Goal: Task Accomplishment & Management: Manage account settings

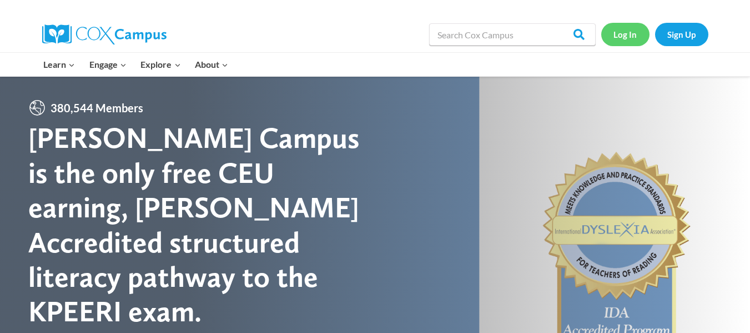
click at [620, 36] on link "Log In" at bounding box center [626, 34] width 48 height 23
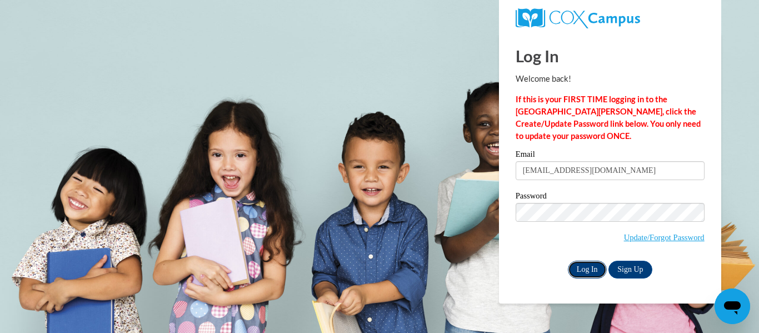
click at [590, 269] on input "Log In" at bounding box center [587, 270] width 39 height 18
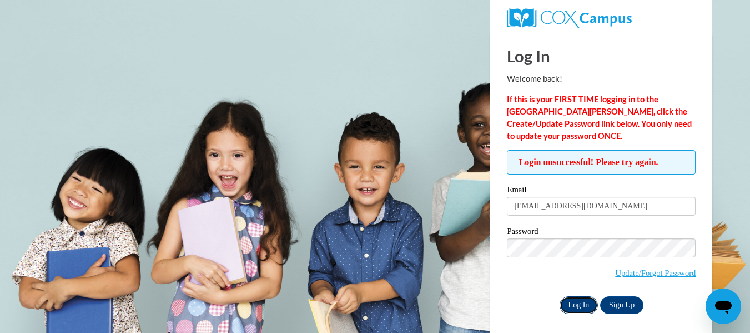
click at [579, 309] on input "Log In" at bounding box center [579, 305] width 39 height 18
click at [574, 303] on input "Log In" at bounding box center [579, 305] width 39 height 18
click at [579, 291] on div "Password Update/Forgot Password" at bounding box center [601, 260] width 189 height 66
click at [578, 299] on input "Log In" at bounding box center [579, 305] width 39 height 18
click at [582, 309] on input "Log In" at bounding box center [579, 305] width 39 height 18
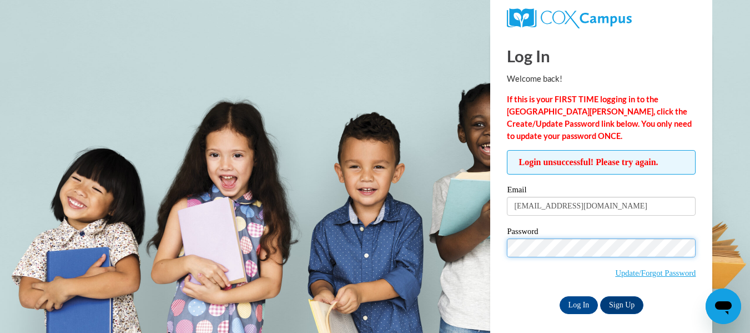
click at [560, 296] on input "Log In" at bounding box center [579, 305] width 39 height 18
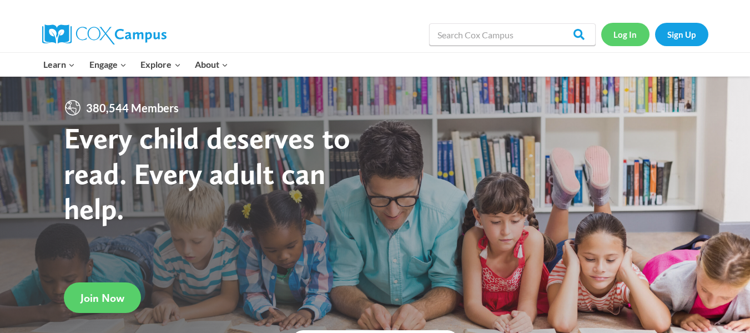
click at [626, 37] on link "Log In" at bounding box center [626, 34] width 48 height 23
